Goal: Task Accomplishment & Management: Use online tool/utility

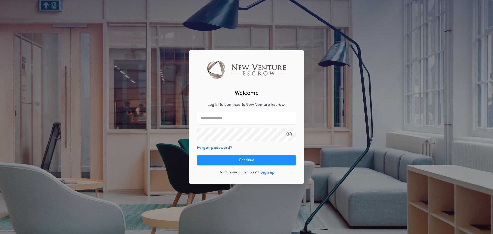
type input "**********"
click at [238, 153] on div "**********" at bounding box center [246, 117] width 115 height 134
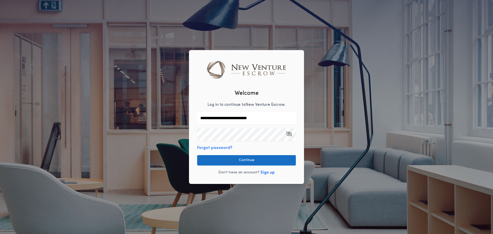
click at [239, 159] on button "Continue" at bounding box center [246, 160] width 99 height 10
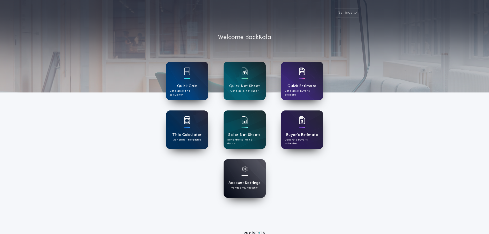
click at [252, 77] on div "Quick Net Sheet Get a quick net sheet" at bounding box center [245, 81] width 42 height 38
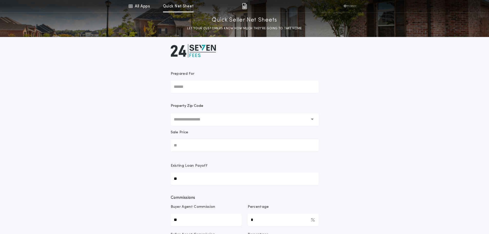
click at [241, 92] on input "Prepared For" at bounding box center [245, 87] width 148 height 12
type input "**********"
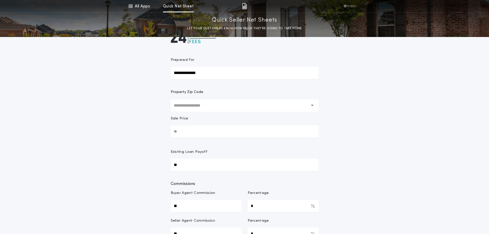
scroll to position [77, 0]
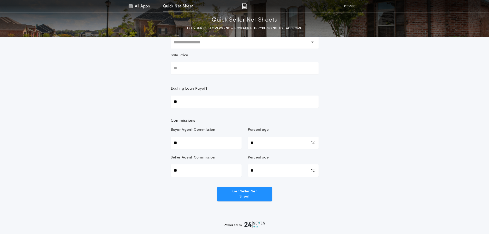
drag, startPoint x: 235, startPoint y: 57, endPoint x: 234, endPoint y: 62, distance: 5.9
click at [235, 57] on div "Sale Price" at bounding box center [245, 57] width 148 height 9
click at [235, 62] on input "Sale Price" at bounding box center [245, 68] width 148 height 12
click at [230, 70] on input "Sale Price" at bounding box center [245, 68] width 148 height 12
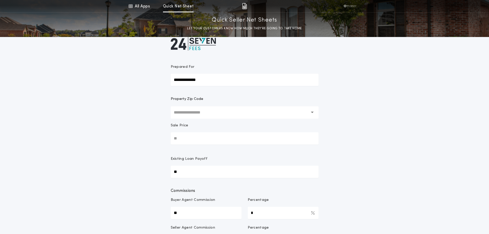
scroll to position [0, 0]
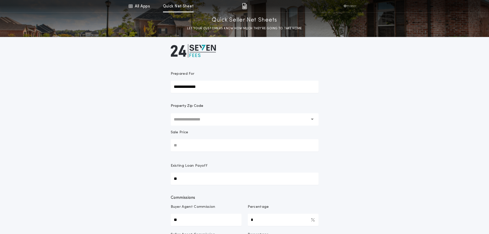
click at [204, 130] on div "Sale Price" at bounding box center [245, 134] width 148 height 9
click at [204, 139] on input "Sale Price" at bounding box center [245, 145] width 148 height 12
click at [206, 122] on input "text" at bounding box center [241, 119] width 134 height 12
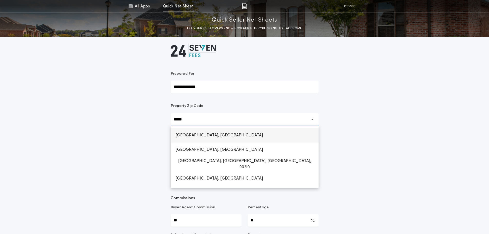
click at [190, 139] on h1 "[GEOGRAPHIC_DATA], [GEOGRAPHIC_DATA]" at bounding box center [218, 135] width 95 height 12
type input "**********"
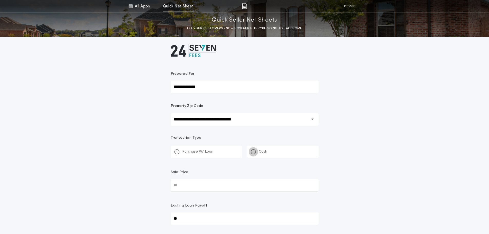
click at [253, 151] on div at bounding box center [253, 151] width 3 height 3
type input "*"
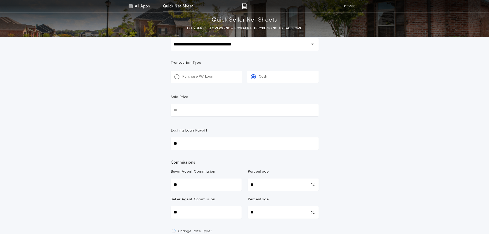
scroll to position [77, 0]
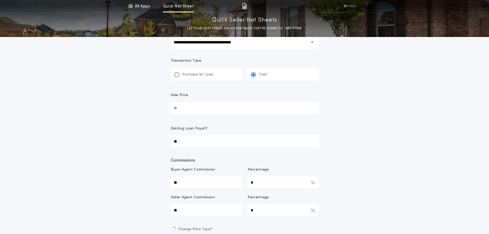
click at [214, 109] on input "Sale Price" at bounding box center [245, 108] width 148 height 12
type input "**********"
type input "********"
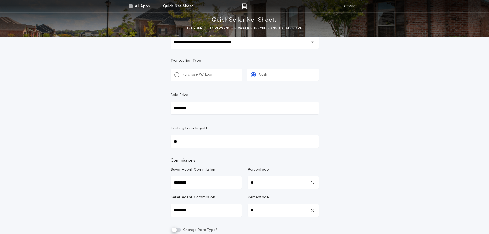
type input "*******"
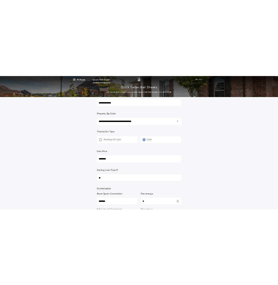
scroll to position [0, 0]
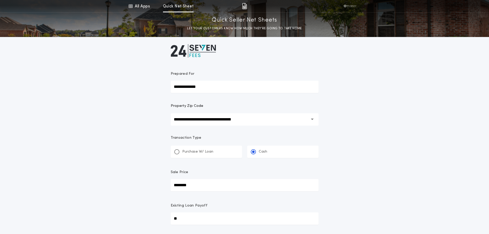
click at [155, 15] on div "Quick Seller Net Sheets LET YOUR CUSTOMERS KNOW HOW MUCH THEY’RE GOING TO TAKE …" at bounding box center [244, 22] width 489 height 18
click at [153, 11] on div "All Apps Quick Net Sheet" at bounding box center [161, 6] width 66 height 12
click at [146, 9] on link "All Apps" at bounding box center [139, 6] width 23 height 12
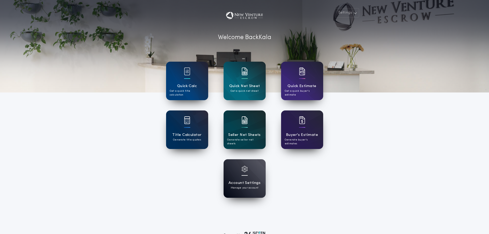
click at [241, 128] on div "Seller Net Sheets Generate seller net sheets" at bounding box center [245, 129] width 42 height 38
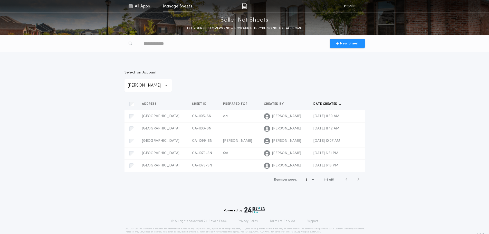
click at [180, 40] on div "text" at bounding box center [165, 43] width 44 height 8
type div "****"
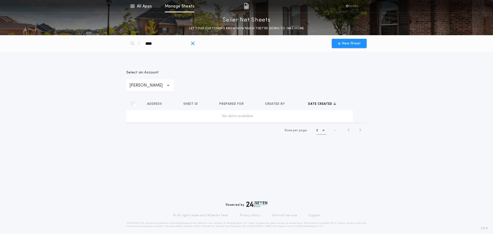
click at [192, 43] on icon "button" at bounding box center [193, 43] width 4 height 5
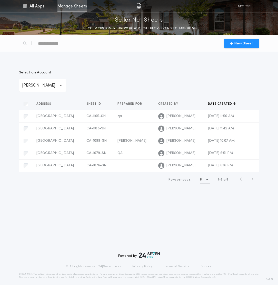
click at [60, 116] on span "[GEOGRAPHIC_DATA]" at bounding box center [54, 116] width 37 height 4
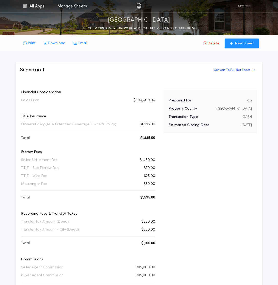
click at [47, 108] on div "Financial Consideration Sales Price $500,000.00 Title Insurance Owners Policy (…" at bounding box center [88, 187] width 134 height 194
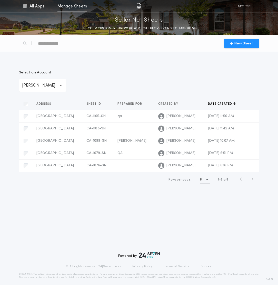
click at [92, 130] on span "CA-1103-SN" at bounding box center [95, 129] width 19 height 4
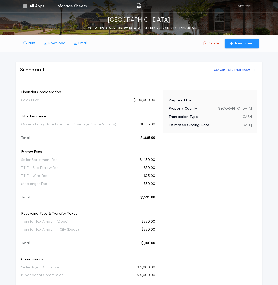
click at [40, 5] on link "All Apps" at bounding box center [33, 6] width 23 height 12
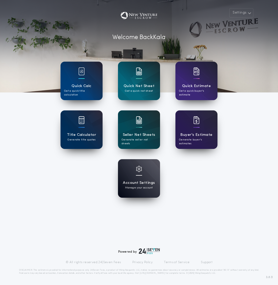
click at [136, 164] on div "Account Settings Manage your account" at bounding box center [139, 178] width 42 height 38
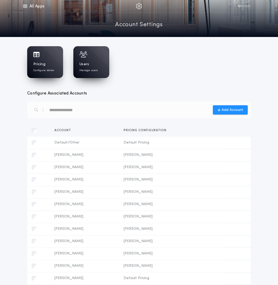
click at [47, 69] on p "Configure states" at bounding box center [43, 71] width 21 height 4
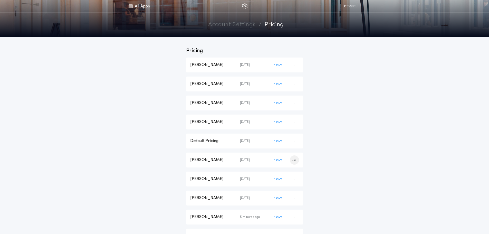
click at [292, 158] on div "button" at bounding box center [294, 159] width 9 height 9
click at [276, 157] on div "[PERSON_NAME] [DATE] READY" at bounding box center [244, 159] width 117 height 15
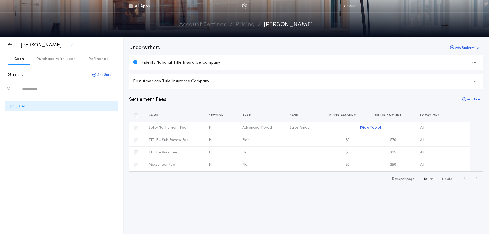
click at [172, 64] on div "Fidelity National Title Insurance Company" at bounding box center [309, 63] width 337 height 6
click at [474, 63] on icon "button" at bounding box center [474, 63] width 4 height 0
click at [461, 85] on button "Edit Underwriter" at bounding box center [465, 85] width 40 height 10
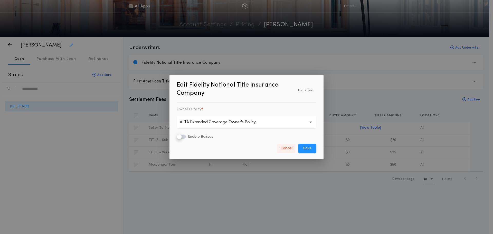
click at [286, 150] on button "Cancel" at bounding box center [286, 148] width 18 height 9
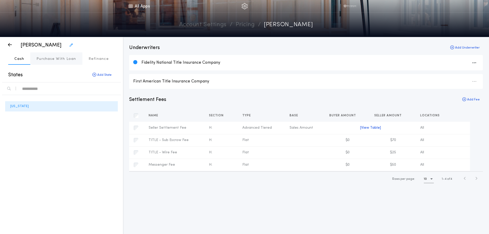
click at [58, 62] on button "Purchase With Loan" at bounding box center [56, 58] width 52 height 12
click at [18, 60] on p "Cash" at bounding box center [19, 58] width 10 height 5
click at [94, 60] on p "Refinance" at bounding box center [99, 58] width 20 height 5
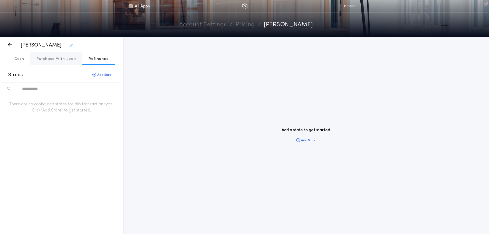
click at [57, 57] on p "Purchase With Loan" at bounding box center [56, 58] width 40 height 5
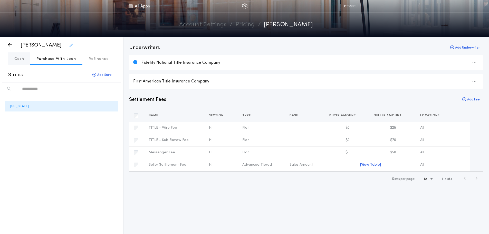
click at [17, 55] on button "Cash" at bounding box center [19, 58] width 22 height 12
click at [475, 67] on div "button" at bounding box center [473, 62] width 9 height 9
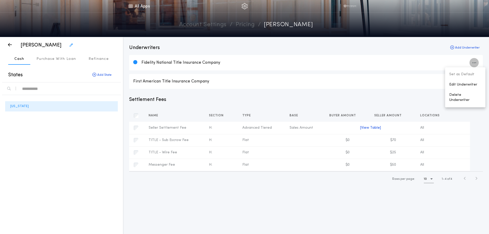
click at [297, 57] on div "Fidelity National Title Insurance Company" at bounding box center [306, 62] width 354 height 15
click at [475, 81] on icon "button" at bounding box center [474, 81] width 4 height 0
click at [405, 97] on div "Settlement Fees Add Fee" at bounding box center [306, 99] width 354 height 7
click at [474, 63] on icon "button" at bounding box center [474, 63] width 4 height 0
click at [452, 87] on button "Edit Underwriter" at bounding box center [465, 85] width 40 height 10
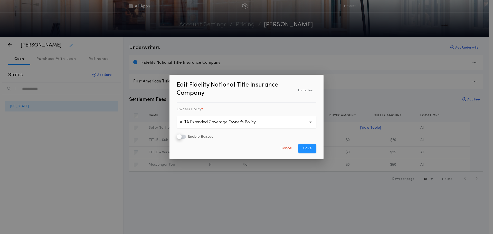
click at [228, 88] on p "Edit Fidelity National Title Insurance Company" at bounding box center [235, 90] width 116 height 19
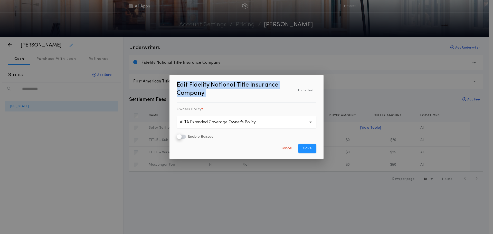
click at [228, 88] on p "Edit Fidelity National Title Insurance Company" at bounding box center [235, 90] width 116 height 19
click at [226, 92] on p "Edit Fidelity National Title Insurance Company" at bounding box center [235, 90] width 116 height 19
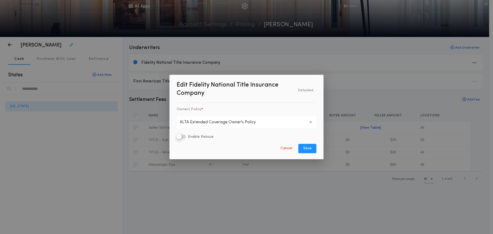
click at [215, 121] on p "ALTA Extended Coverage Owner's Policy" at bounding box center [222, 122] width 84 height 6
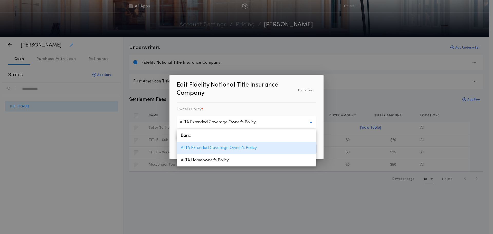
click at [215, 121] on p "ALTA Extended Coverage Owner's Policy" at bounding box center [222, 122] width 84 height 6
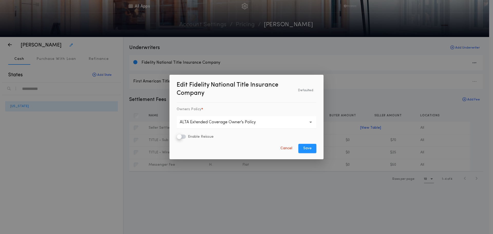
click at [221, 113] on div "Owners Policy *" at bounding box center [247, 111] width 140 height 9
click at [288, 145] on button "Cancel" at bounding box center [286, 148] width 18 height 9
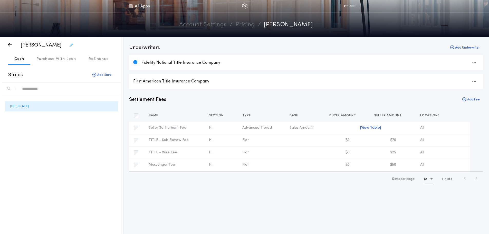
click at [463, 82] on div "First American Title Insurance Company" at bounding box center [305, 82] width 345 height 6
click at [471, 62] on div "button" at bounding box center [473, 62] width 9 height 9
click at [455, 84] on button "Edit Underwriter" at bounding box center [465, 85] width 40 height 10
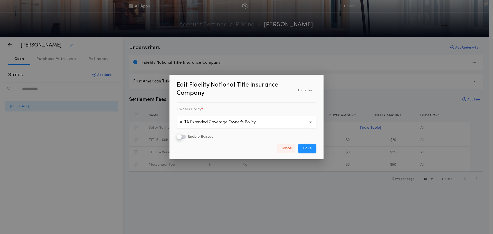
click at [284, 149] on button "Cancel" at bounding box center [286, 148] width 18 height 9
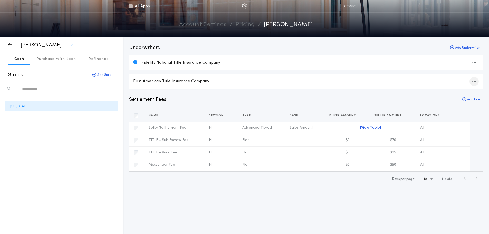
click at [471, 80] on div "button" at bounding box center [473, 81] width 9 height 9
click at [456, 101] on button "Edit Underwriter" at bounding box center [465, 103] width 40 height 10
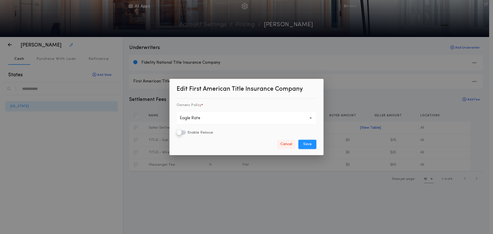
click at [283, 146] on button "Cancel" at bounding box center [286, 144] width 18 height 9
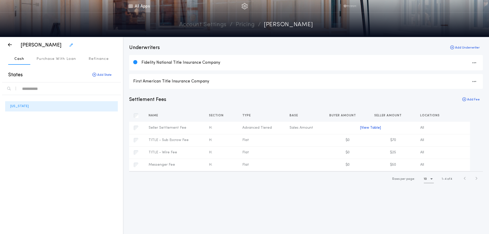
click at [141, 5] on link "All Apps" at bounding box center [139, 6] width 23 height 12
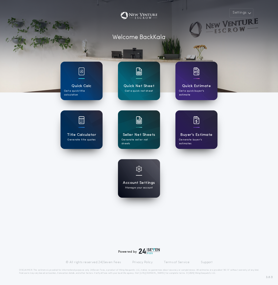
click at [134, 127] on div "Seller Net Sheets Generate seller net sheets" at bounding box center [139, 129] width 42 height 38
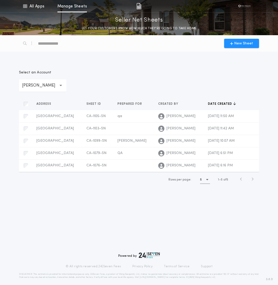
click at [93, 116] on span "CA-1105-SN" at bounding box center [95, 116] width 19 height 4
click at [162, 132] on td "[PERSON_NAME]" at bounding box center [179, 128] width 50 height 12
click at [82, 140] on td "CA-1099-SN" at bounding box center [97, 141] width 31 height 12
